Goal: Transaction & Acquisition: Purchase product/service

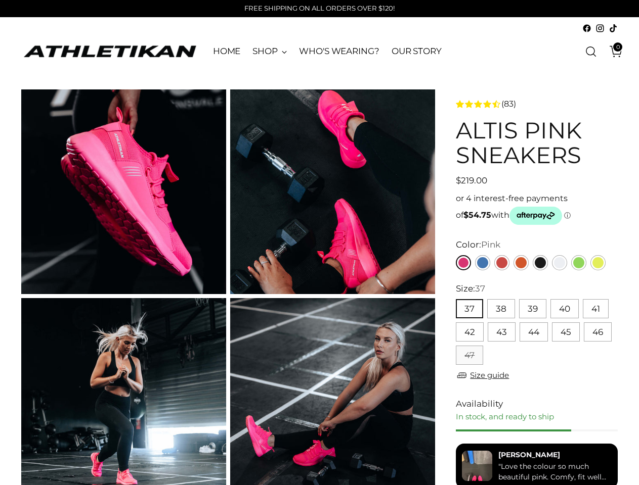
click at [469, 309] on button "37" at bounding box center [469, 308] width 27 height 19
click at [500, 309] on button "38" at bounding box center [501, 308] width 28 height 19
click at [532, 309] on button "39" at bounding box center [532, 308] width 27 height 19
click at [564, 309] on button "40" at bounding box center [564, 308] width 28 height 19
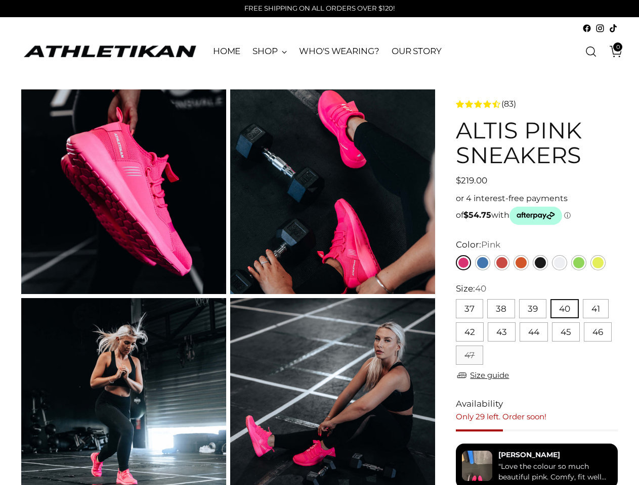
click at [595, 309] on button "41" at bounding box center [595, 308] width 26 height 19
